Goal: Task Accomplishment & Management: Manage account settings

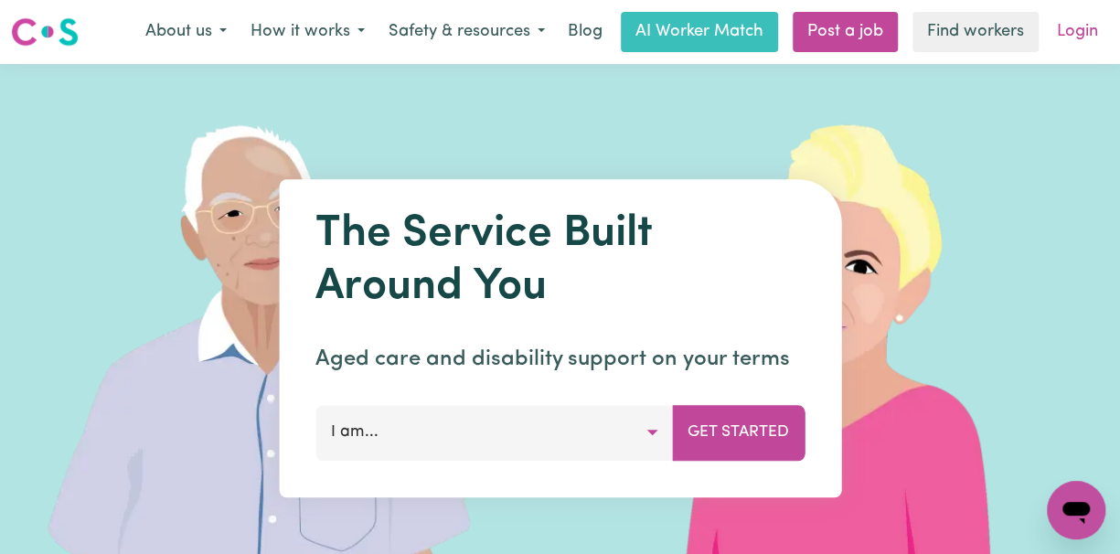
click at [1075, 34] on link "Login" at bounding box center [1077, 32] width 63 height 40
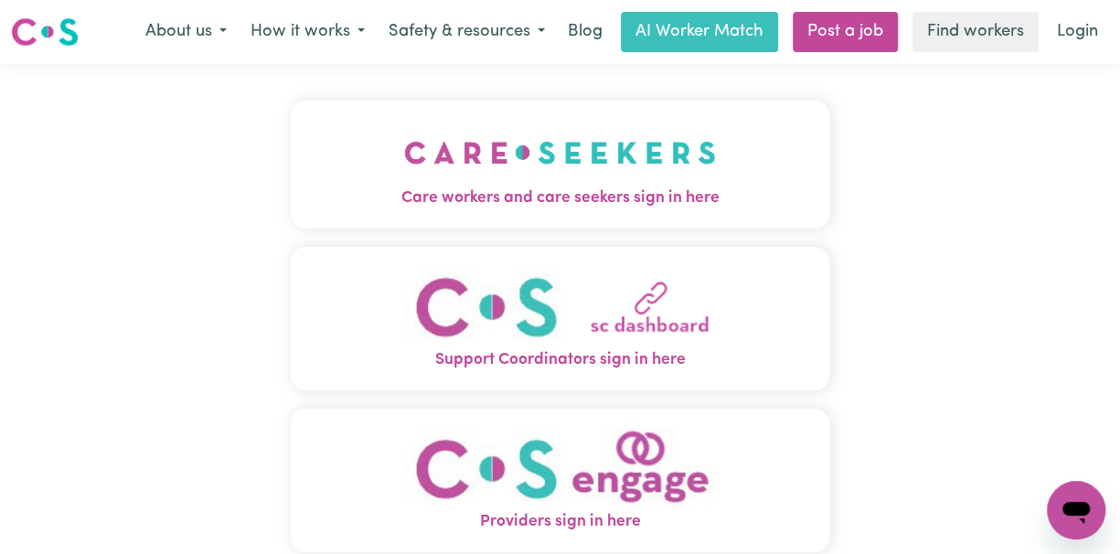
click at [659, 332] on img "Support Coordinators sign in here" at bounding box center [560, 306] width 312 height 83
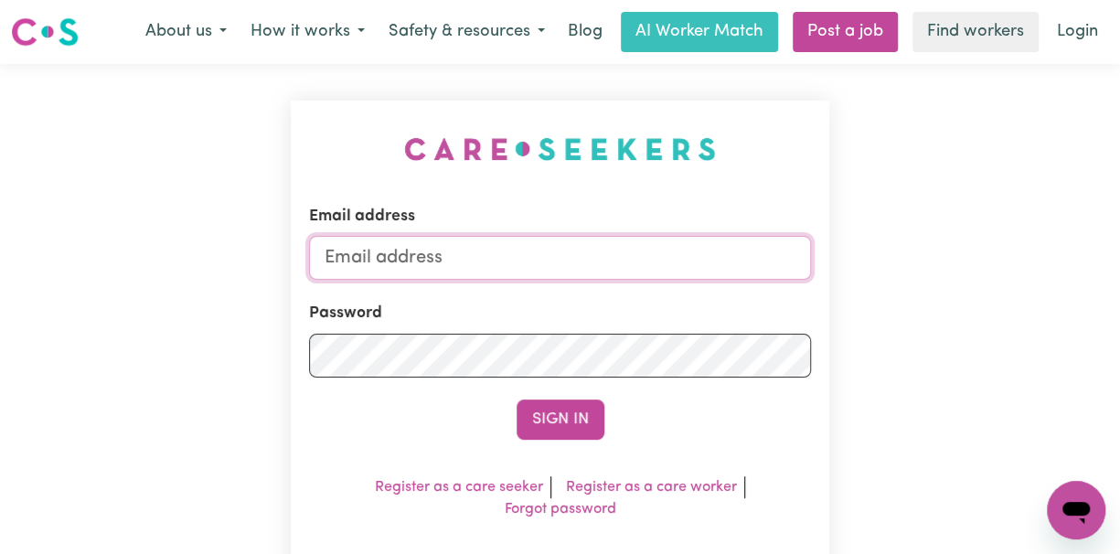
click at [384, 264] on input "Email address" at bounding box center [560, 258] width 502 height 44
type input "[EMAIL_ADDRESS][DOMAIN_NAME]"
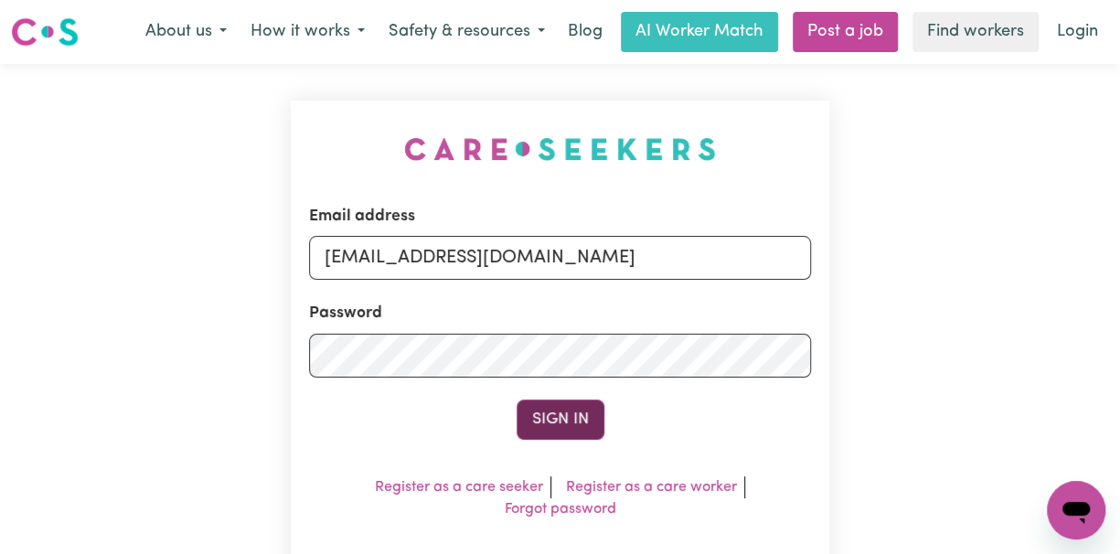
click at [566, 418] on button "Sign In" at bounding box center [560, 419] width 88 height 40
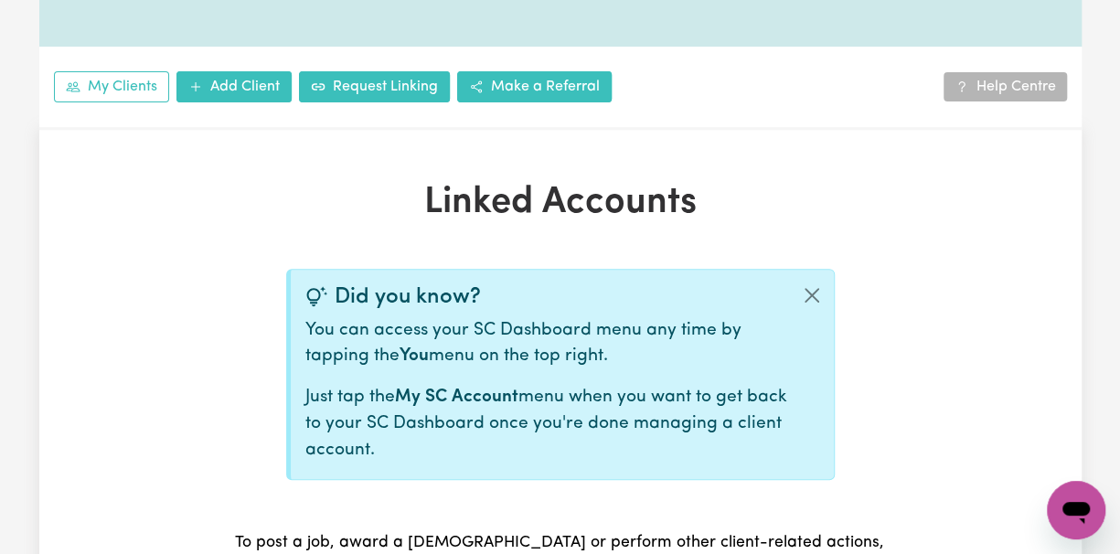
scroll to position [609, 0]
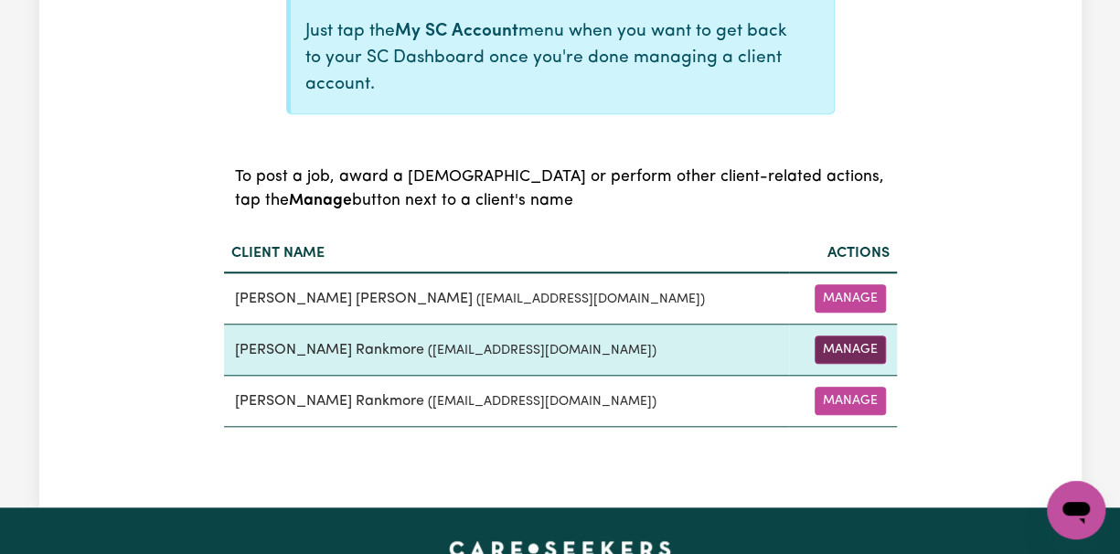
click at [850, 349] on button "Manage" at bounding box center [849, 349] width 71 height 28
